Goal: Task Accomplishment & Management: Complete application form

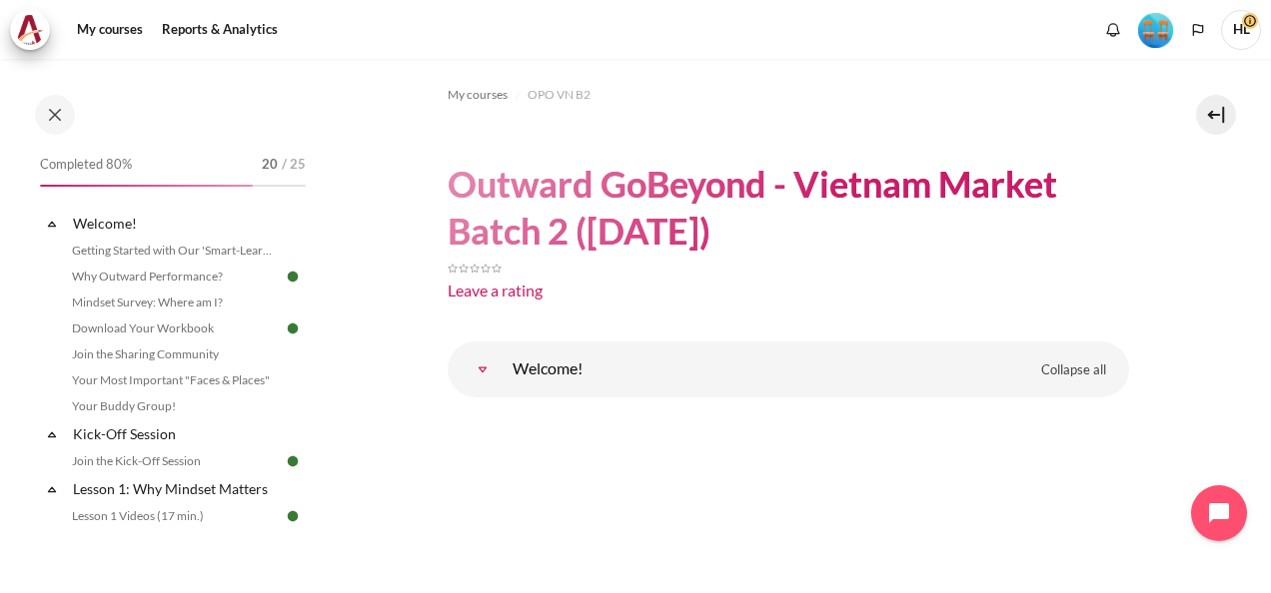
scroll to position [1134, 0]
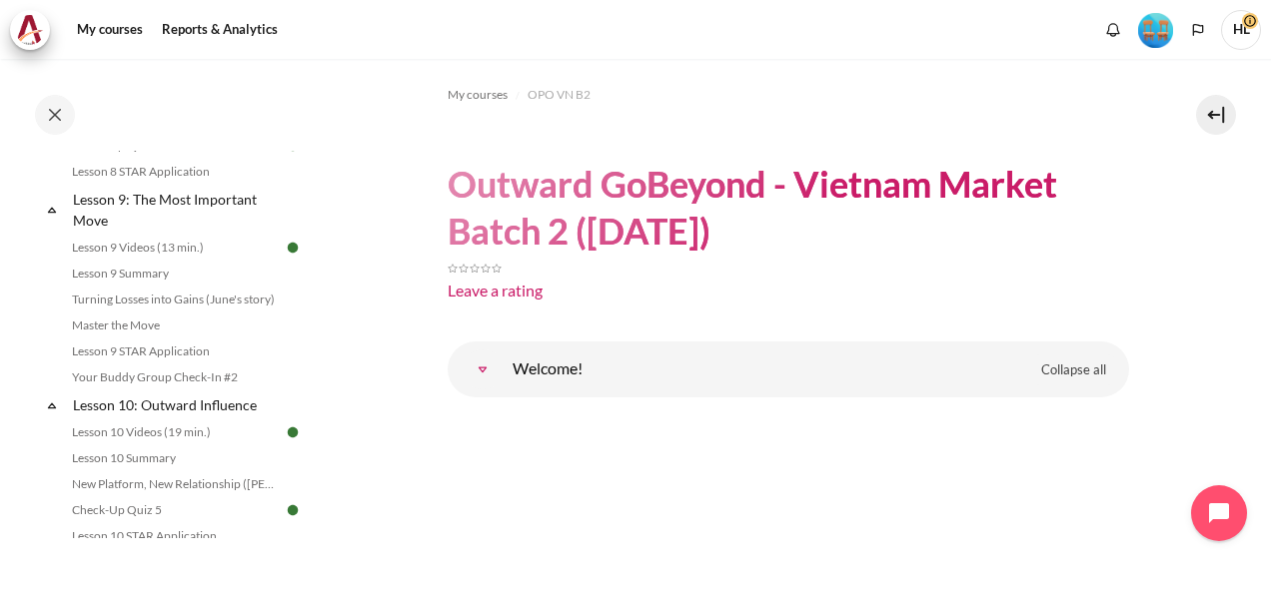
scroll to position [1914, 0]
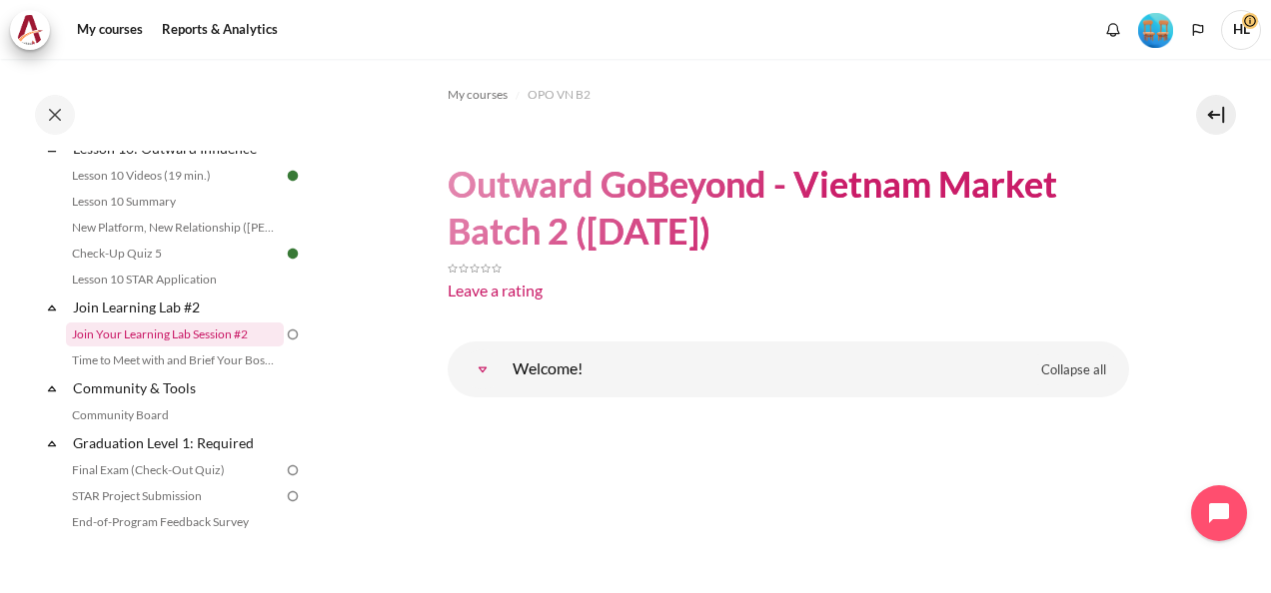
click at [186, 347] on link "Join Your Learning Lab Session #2" at bounding box center [175, 335] width 218 height 24
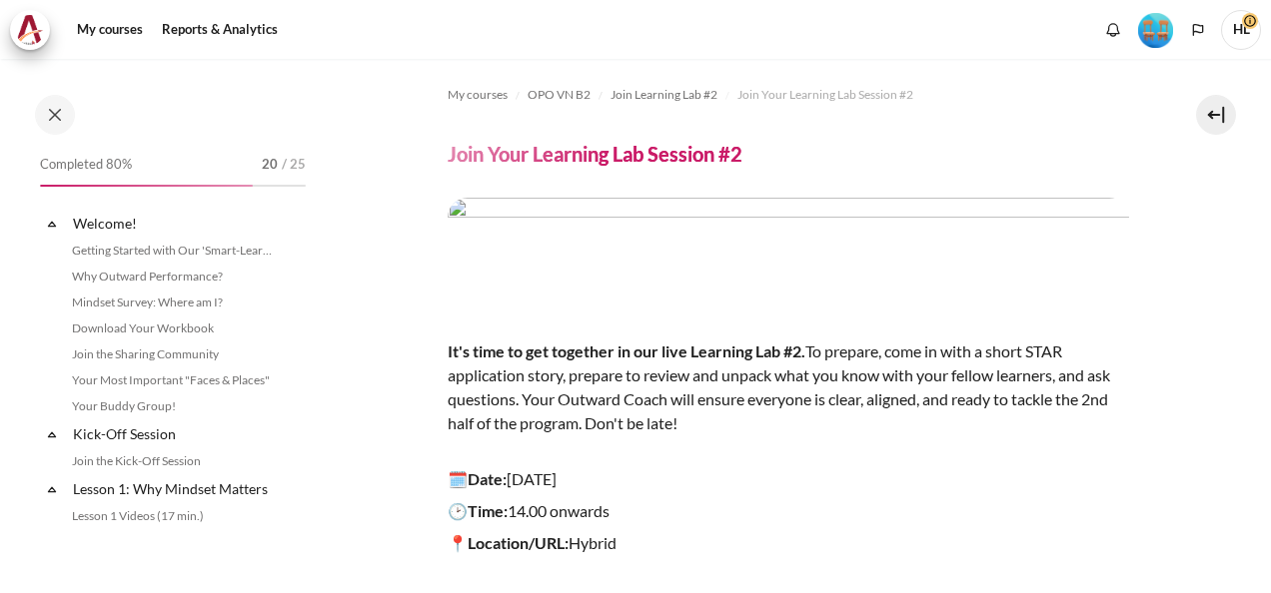
scroll to position [1925, 0]
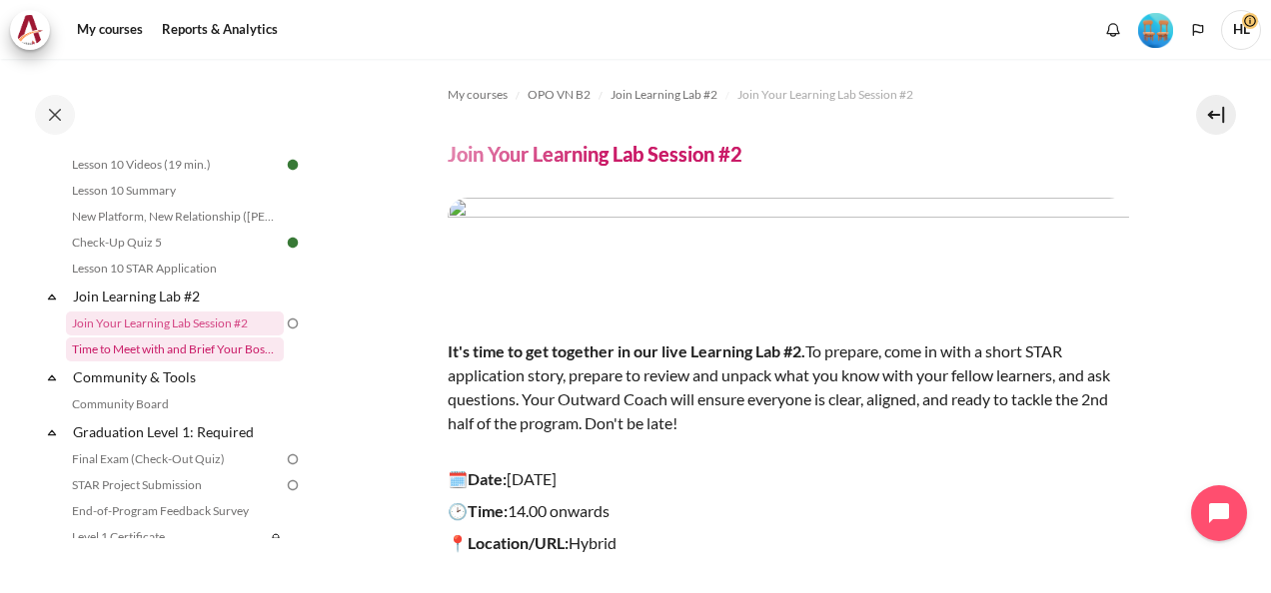
click at [198, 362] on link "Time to Meet with and Brief Your Boss #2" at bounding box center [175, 350] width 218 height 24
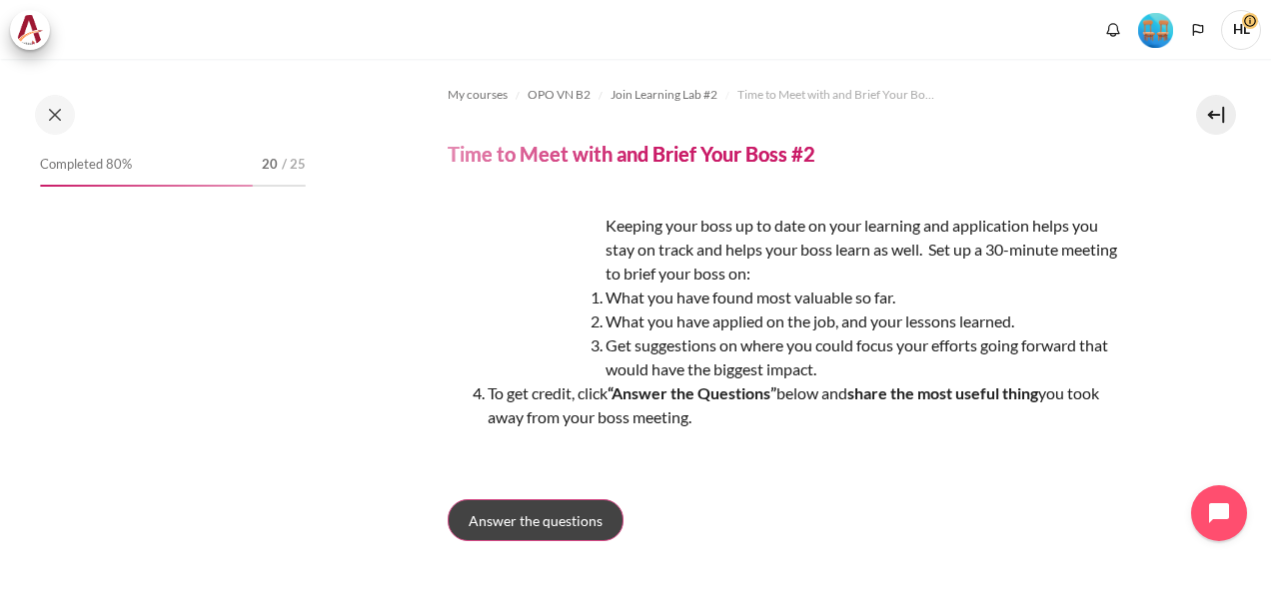
scroll to position [1951, 0]
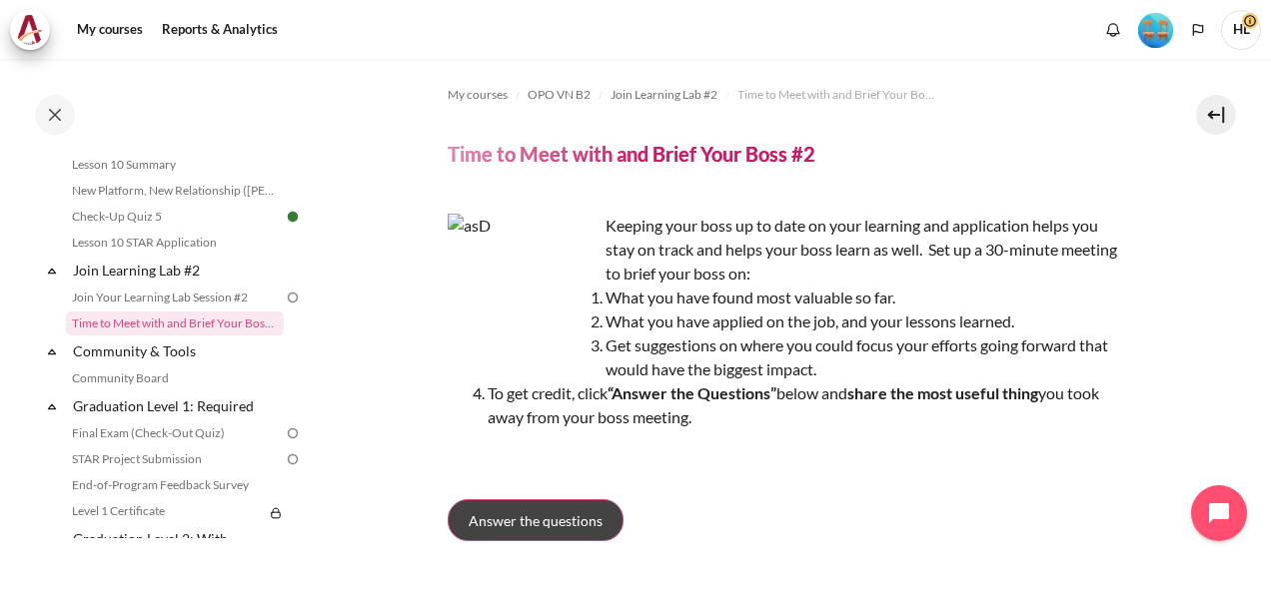
click at [523, 523] on span "Answer the questions" at bounding box center [536, 520] width 134 height 21
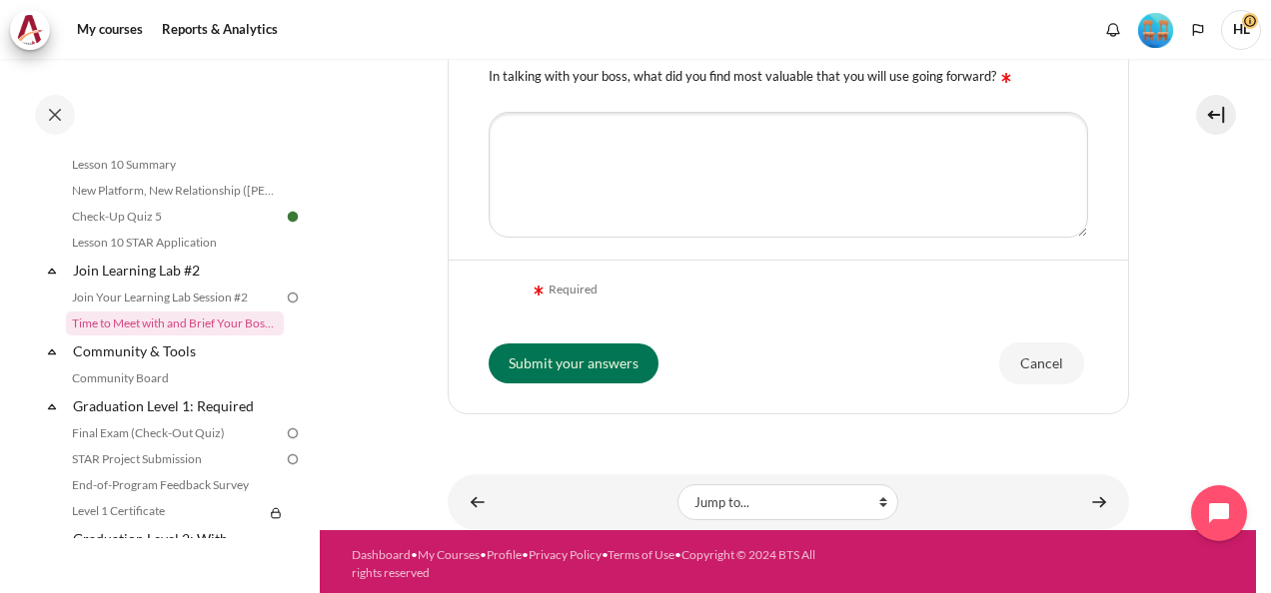
scroll to position [492, 0]
